Goal: Transaction & Acquisition: Purchase product/service

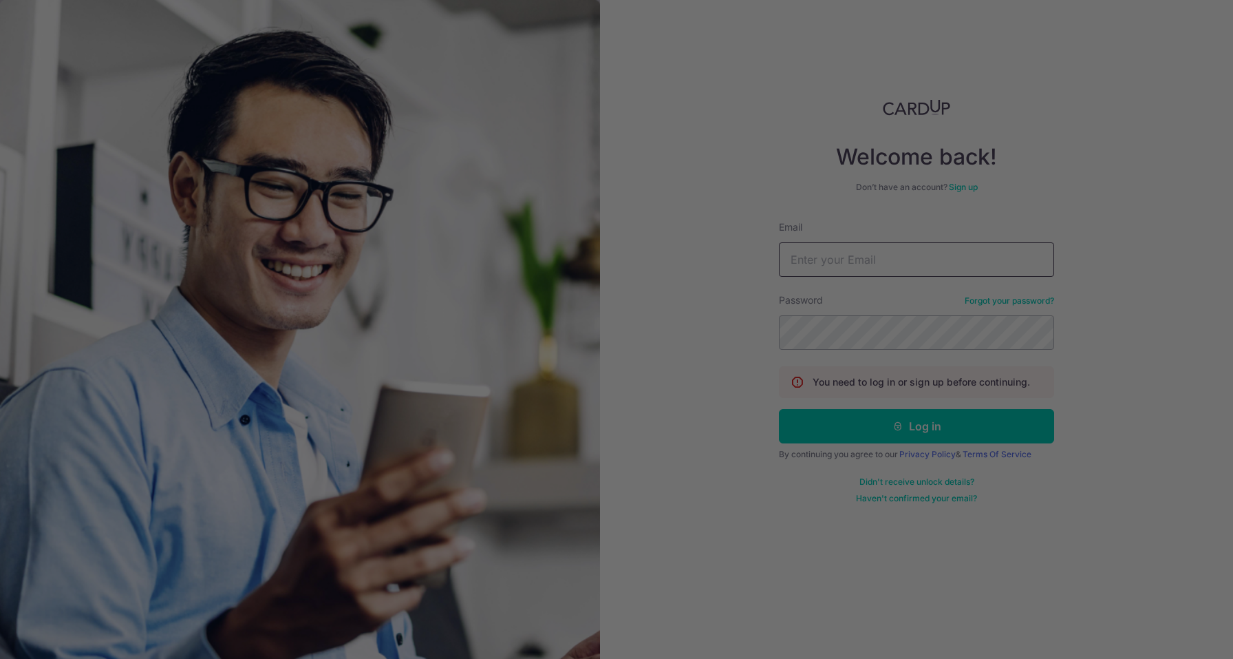
type input "[EMAIL_ADDRESS][DOMAIN_NAME]"
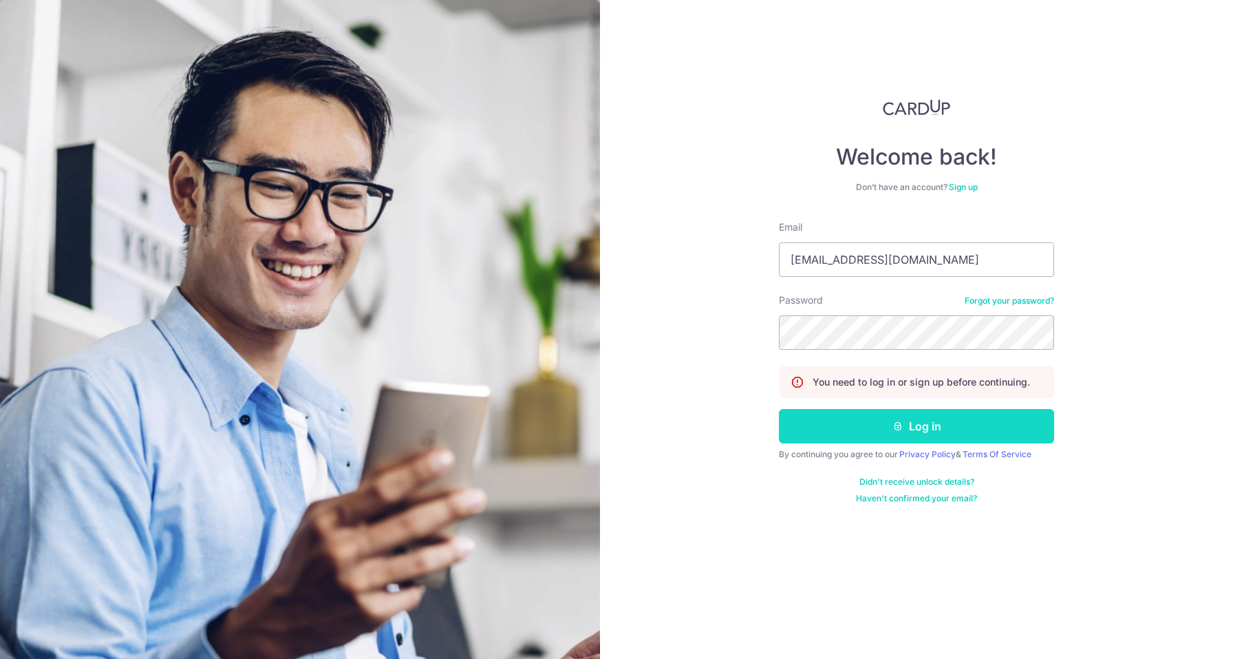
click at [918, 426] on button "Log in" at bounding box center [916, 426] width 275 height 34
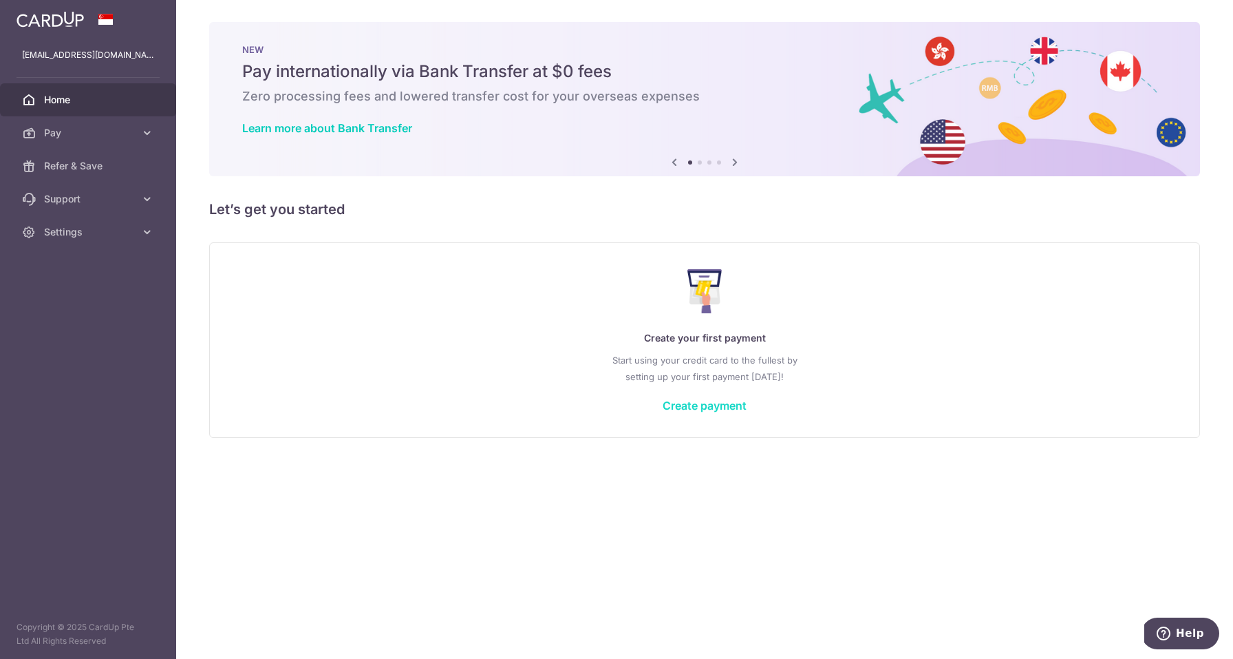
click at [699, 403] on link "Create payment" at bounding box center [705, 406] width 84 height 14
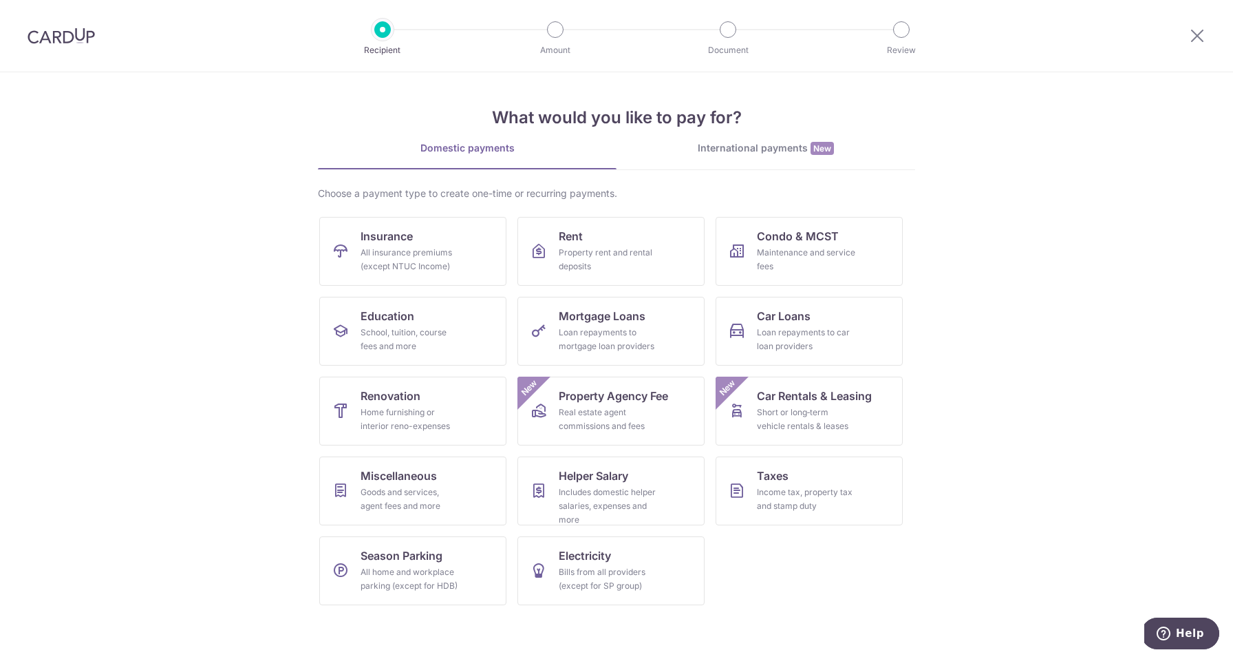
click at [761, 151] on div "International payments New" at bounding box center [766, 148] width 299 height 14
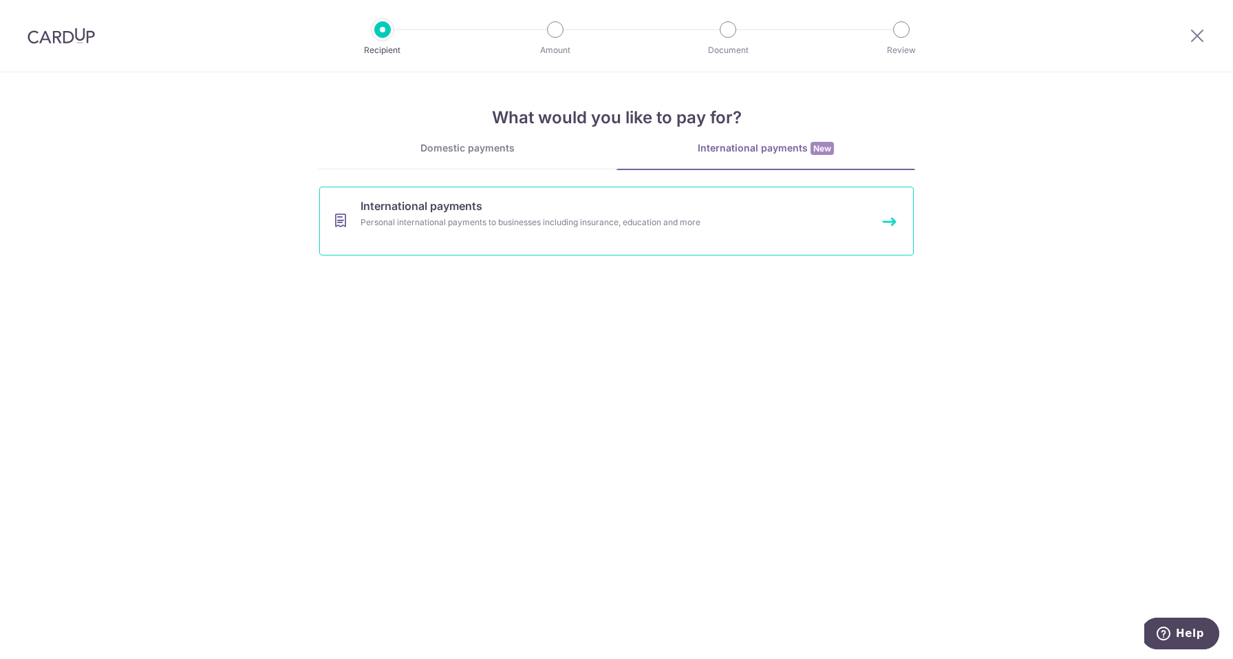
click at [580, 222] on div "Personal international payments to businesses including insurance, education an…" at bounding box center [599, 222] width 476 height 14
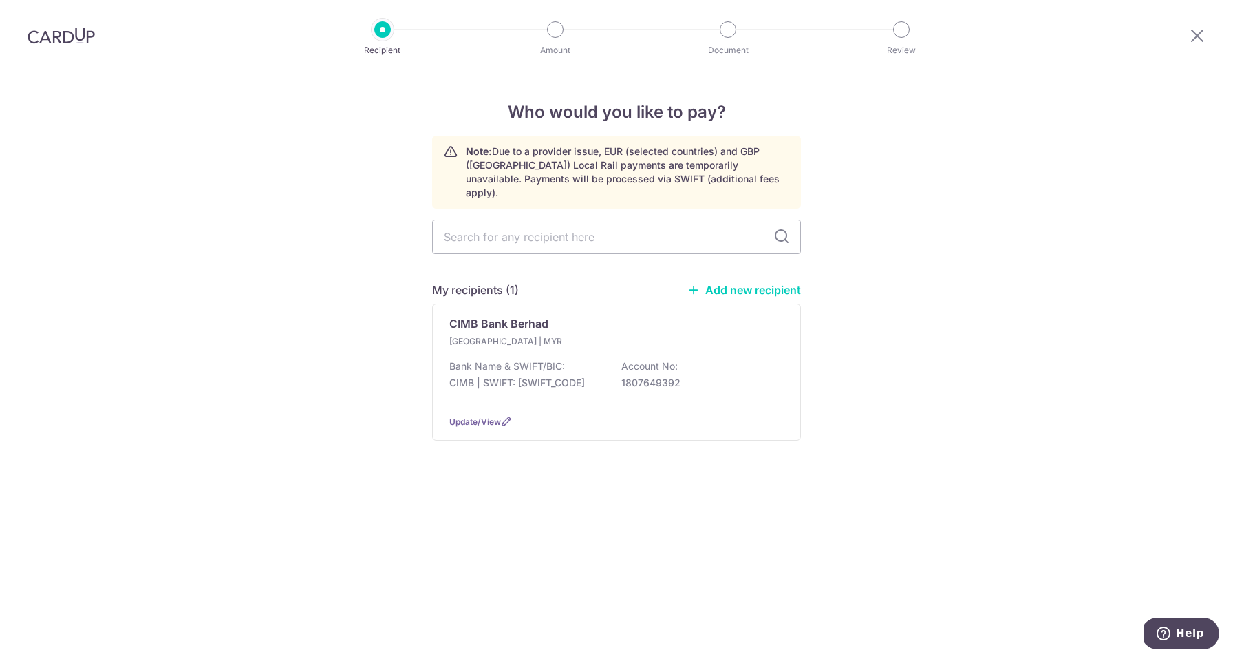
click at [753, 283] on link "Add new recipient" at bounding box center [745, 290] width 114 height 14
select select
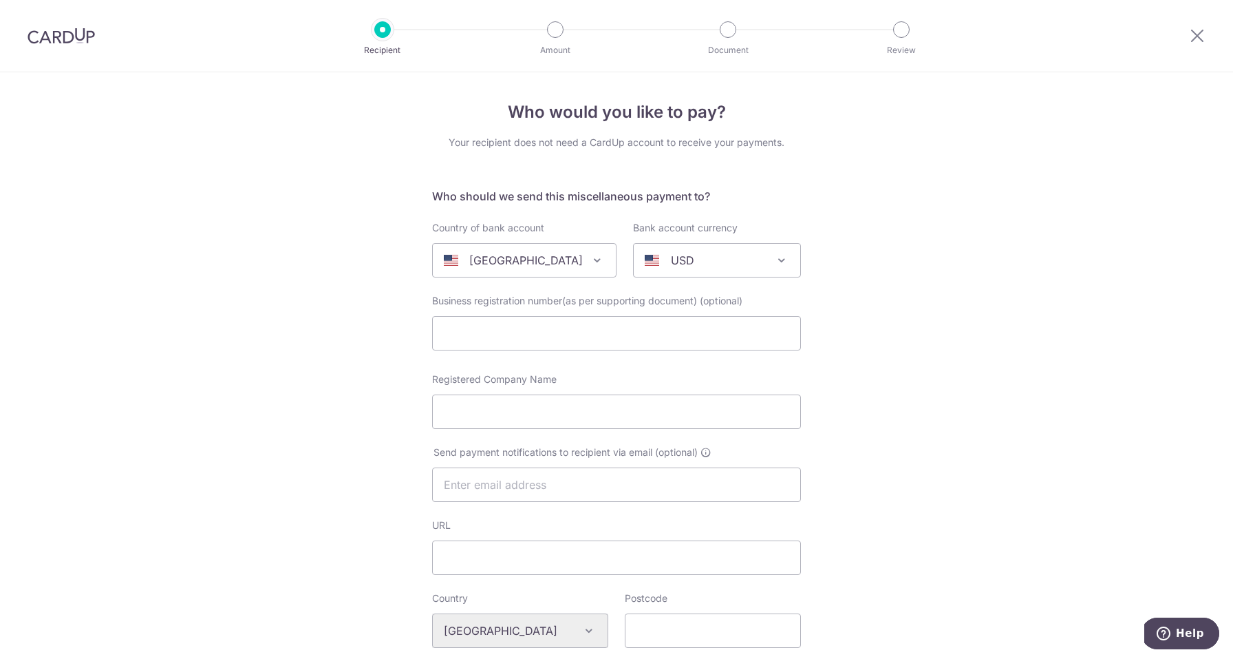
click at [573, 258] on span "United States" at bounding box center [524, 260] width 183 height 33
type input "malaysia"
select select "159"
select select "Malaysia"
select select
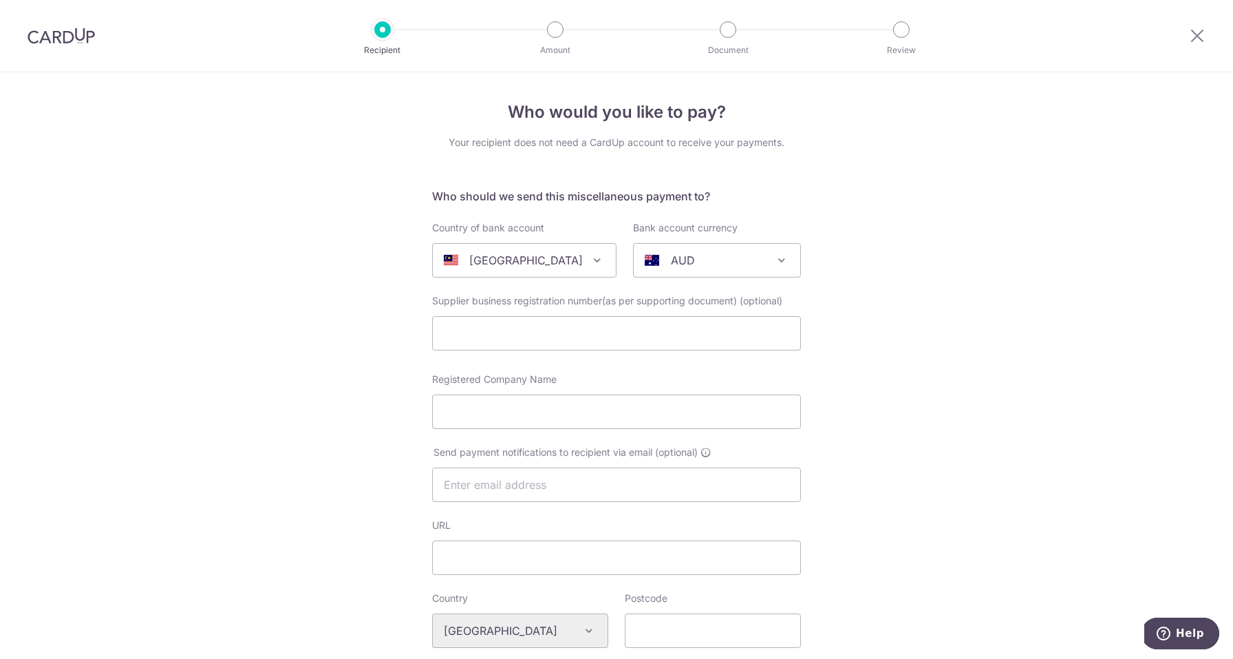
click at [704, 255] on div "AUD" at bounding box center [706, 260] width 123 height 17
type input "myr"
select select "4"
click at [604, 338] on input "text" at bounding box center [616, 333] width 369 height 34
paste input "Allianz Life Insurance Malaysia Berhad"
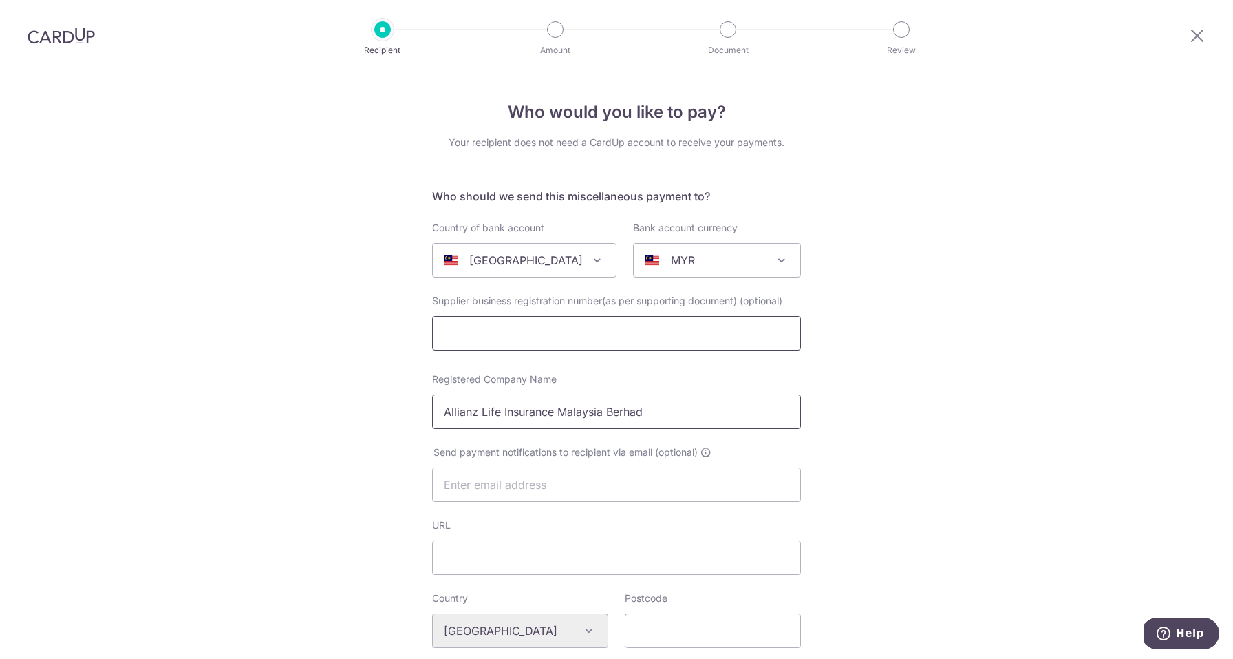
type input "Allianz Life Insurance Malaysia Berhad"
click at [605, 338] on input "text" at bounding box center [616, 333] width 369 height 34
paste input "(198301008983"
type input "198301008983"
type input "t"
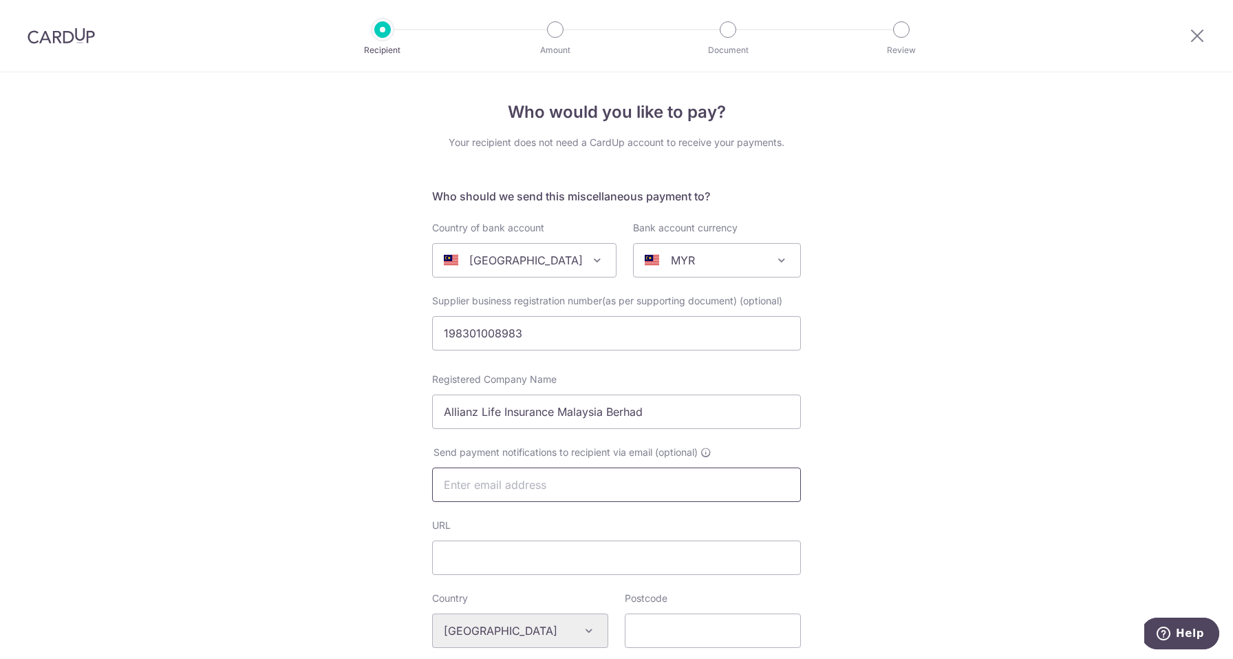
type input "[EMAIL_ADDRESS][DOMAIN_NAME]"
click at [580, 562] on input "URL" at bounding box center [616, 557] width 369 height 34
paste input "http://allianz.com.my"
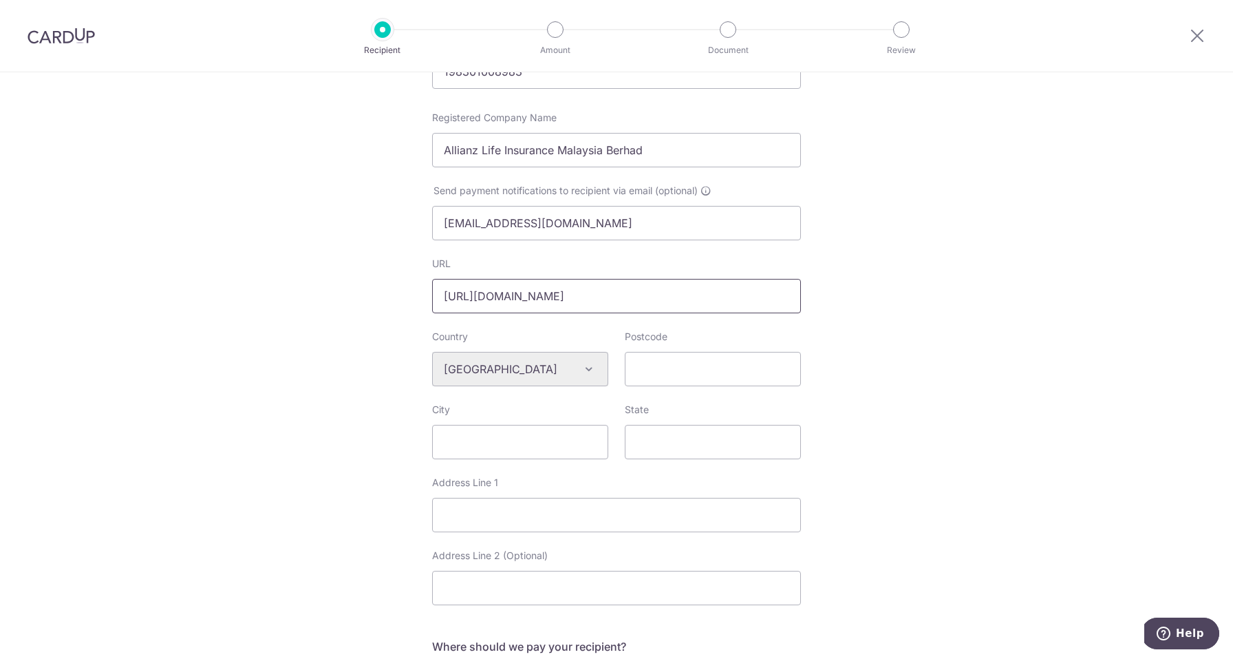
scroll to position [266, 0]
type input "http://allianz.com.my"
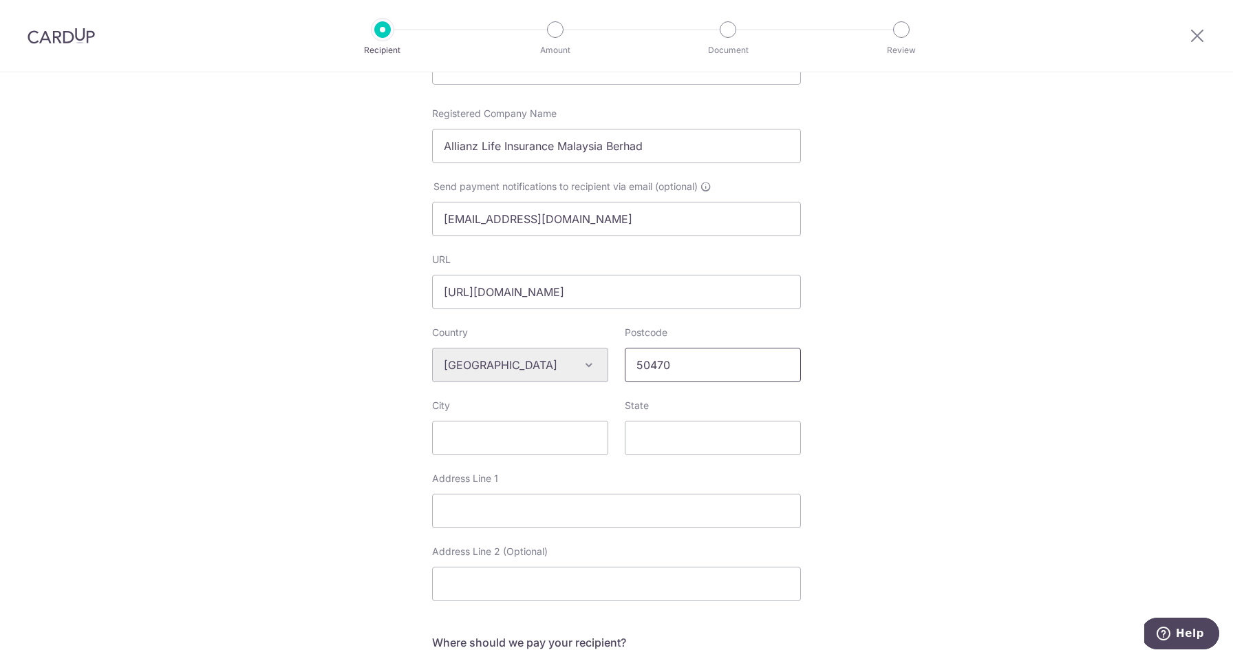
type input "50470"
type input "Kuala Lumpur"
click at [895, 411] on div "Who would you like to pay? Your recipient does not need a CardUp account to rec…" at bounding box center [616, 384] width 1233 height 1155
paste input "Allianz Arena"
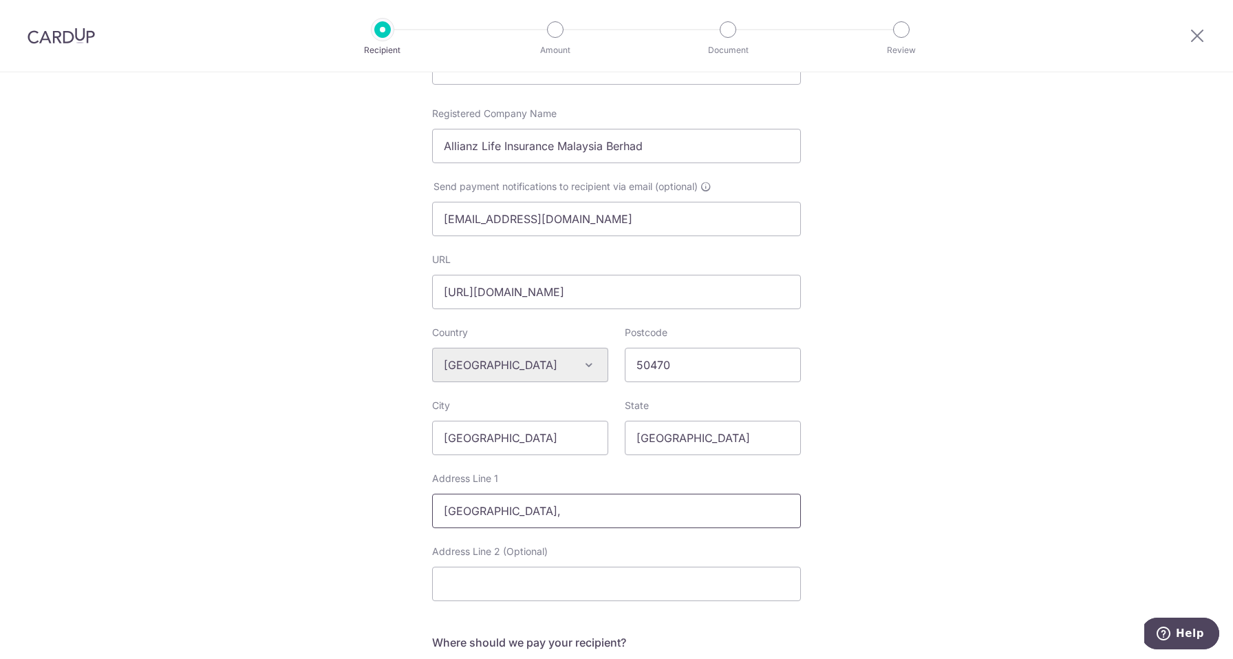
paste input "Ground Floor, Block 2A, Plaza Sentral"
type input "Allianz Arena, Ground Floor, Block 2A, Plaza Sentral"
paste input "Jalan Stesen Sentral 5, Kuala Lumpur Sentral"
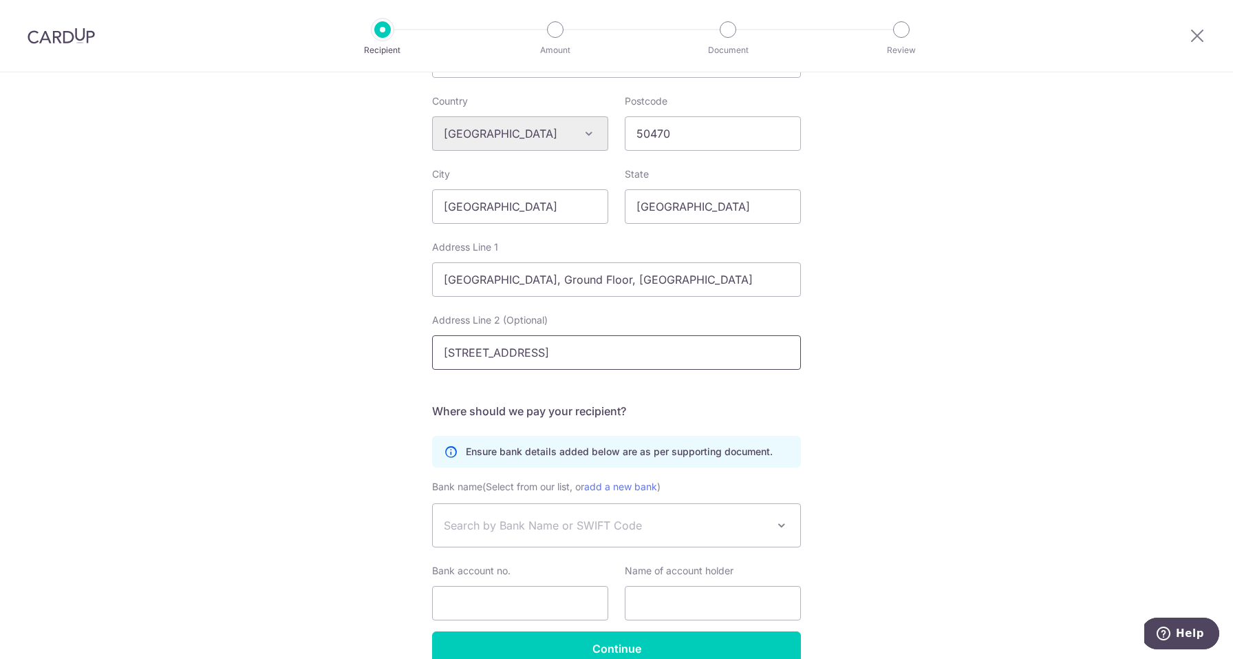
scroll to position [569, 0]
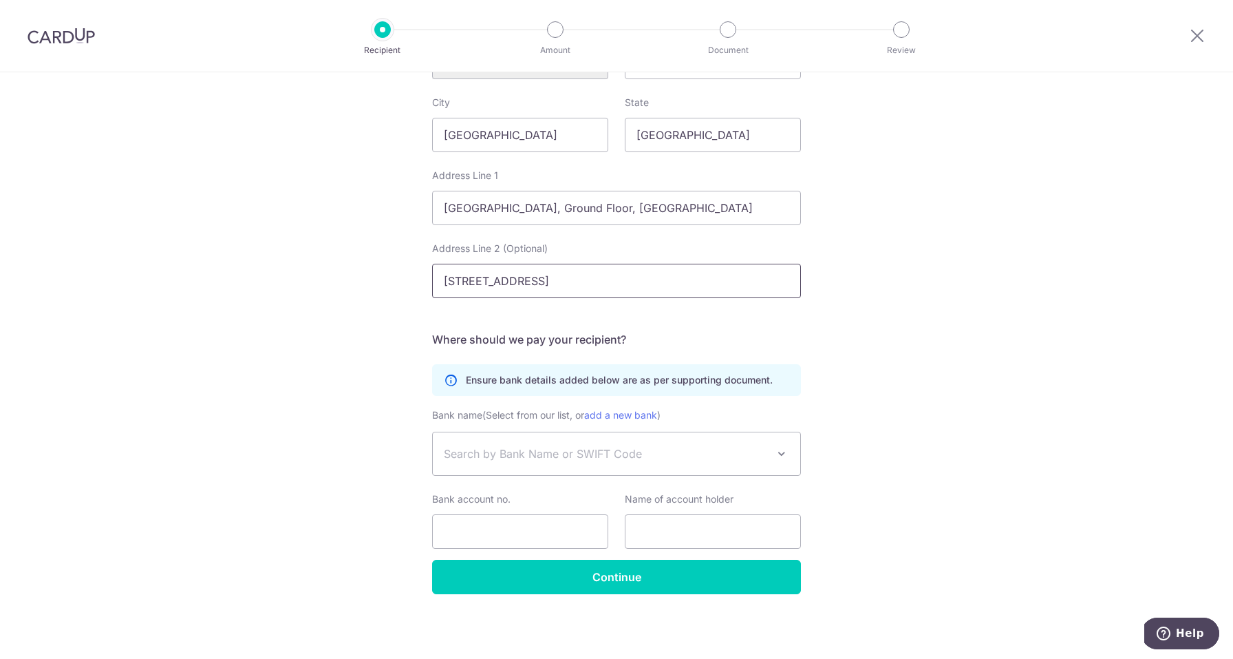
type input "Jalan Stesen Sentral 5, Kuala Lumpur Sentral"
click at [608, 450] on span "Search by Bank Name or SWIFT Code" at bounding box center [606, 453] width 324 height 17
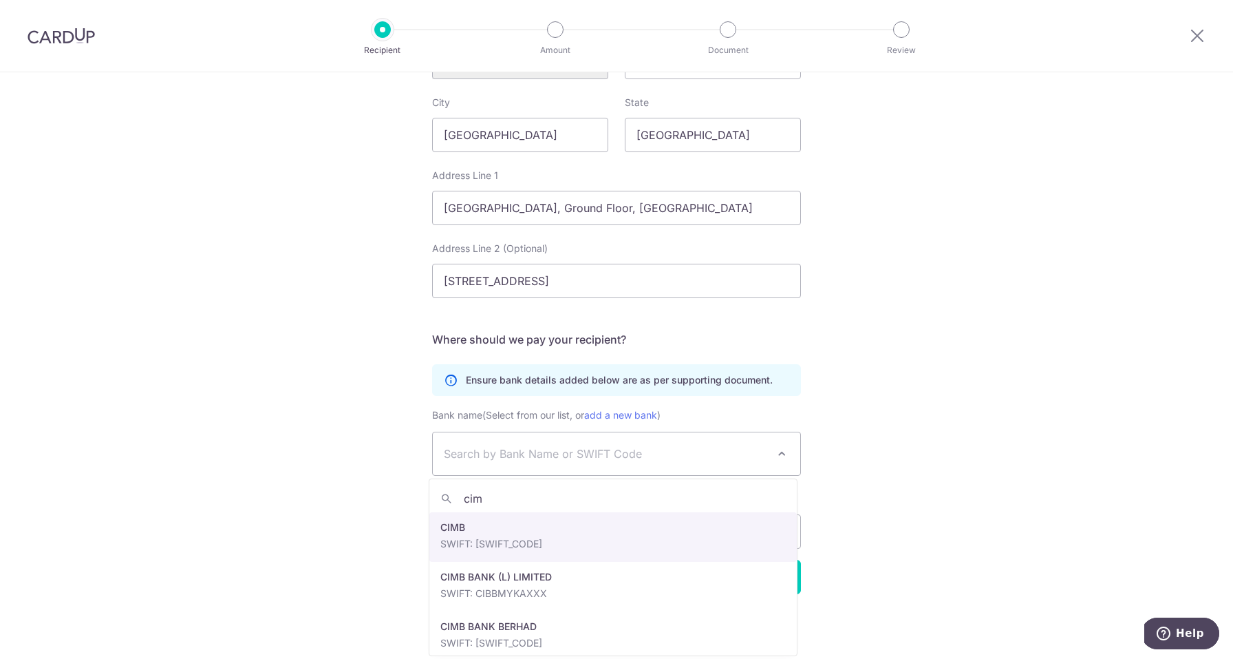
type input "cimb"
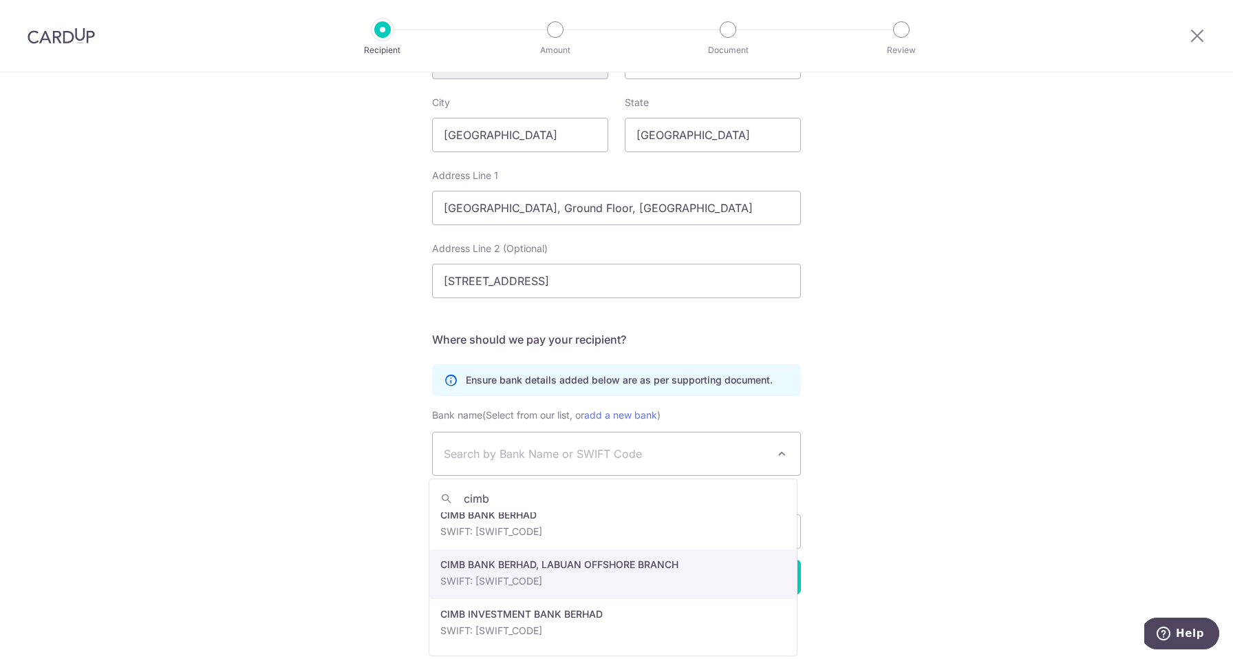
scroll to position [76, 0]
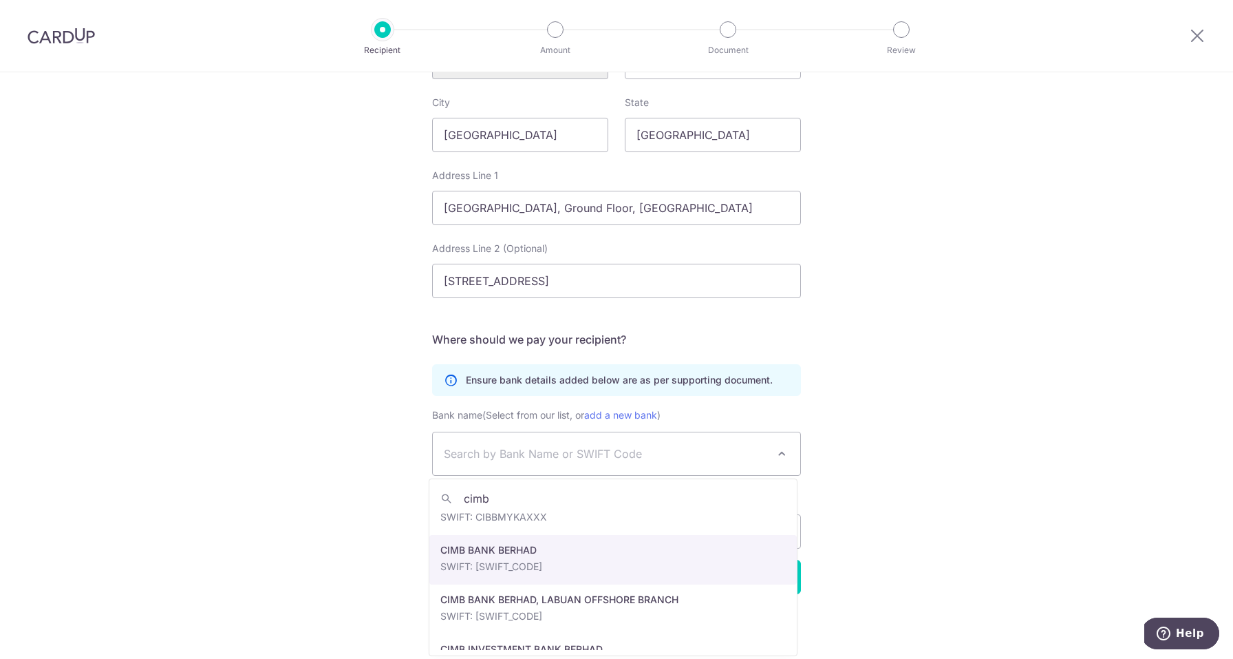
select select "6792"
